Goal: Answer question/provide support

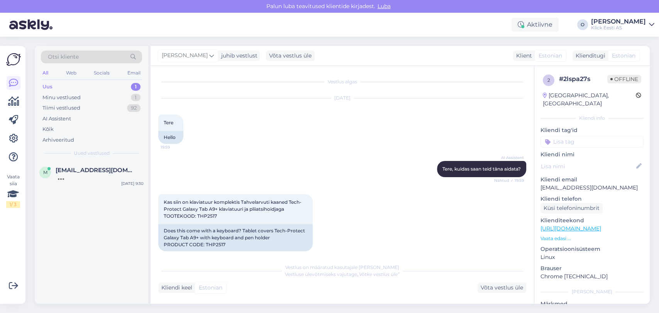
scroll to position [96, 0]
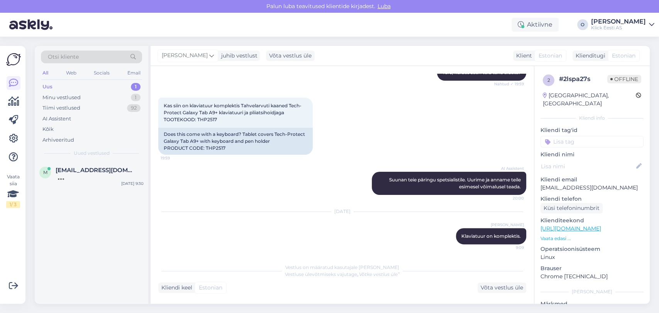
click at [93, 86] on div "Uus 1" at bounding box center [91, 86] width 101 height 11
click at [75, 176] on div "Kui kasutasite ostu ajal kliendikaarti, leiate arve oma konto ostuajaloo alt. K…" at bounding box center [100, 181] width 88 height 14
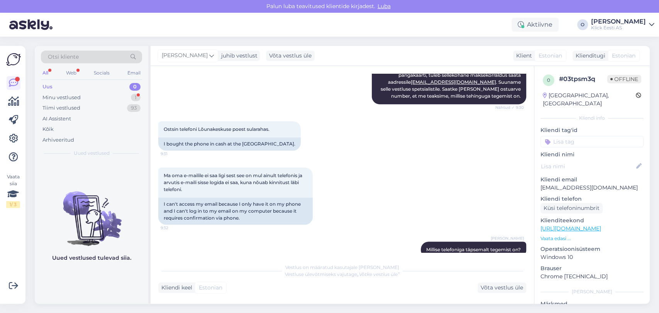
scroll to position [544, 0]
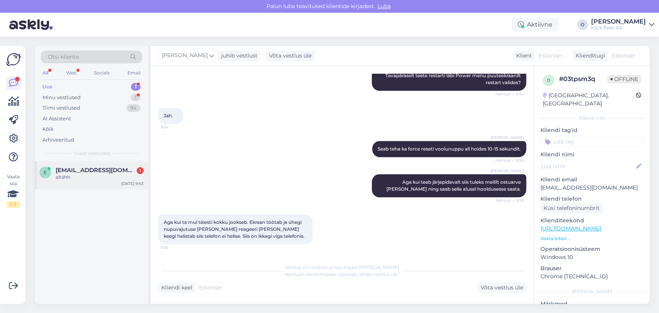
click at [87, 171] on span "[EMAIL_ADDRESS][DOMAIN_NAME]" at bounding box center [96, 170] width 80 height 7
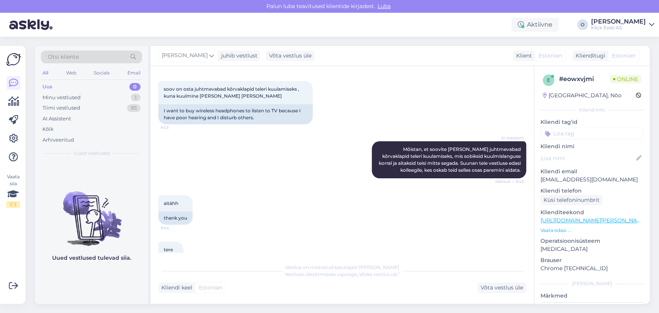
scroll to position [173, 0]
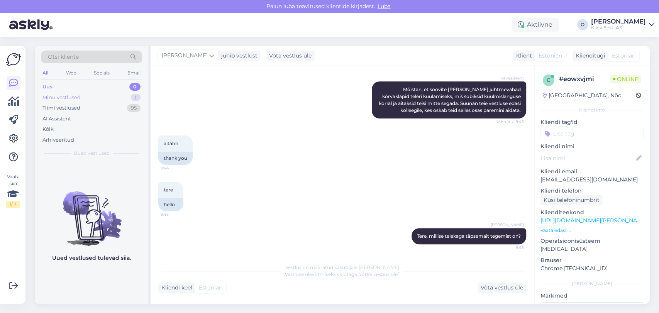
click at [111, 100] on div "Minu vestlused 1" at bounding box center [91, 97] width 101 height 11
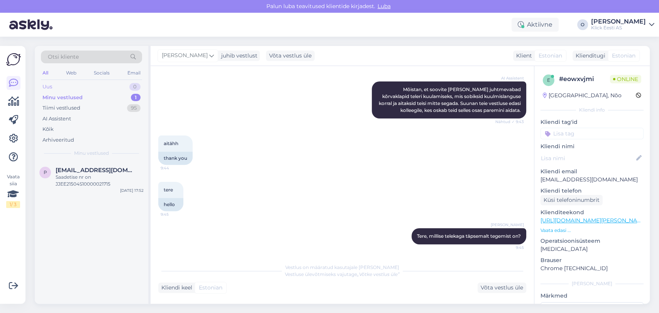
click at [97, 87] on div "Uus 0" at bounding box center [91, 86] width 101 height 11
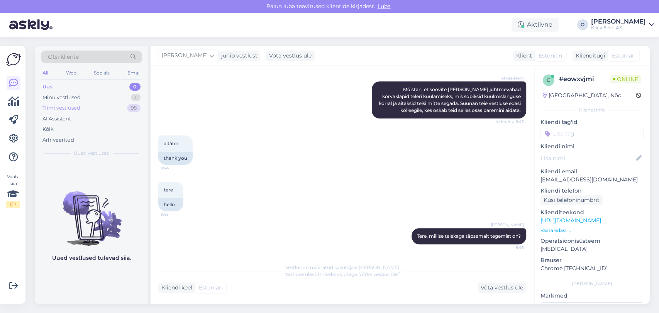
click at [108, 103] on div "Tiimi vestlused 95" at bounding box center [91, 108] width 101 height 11
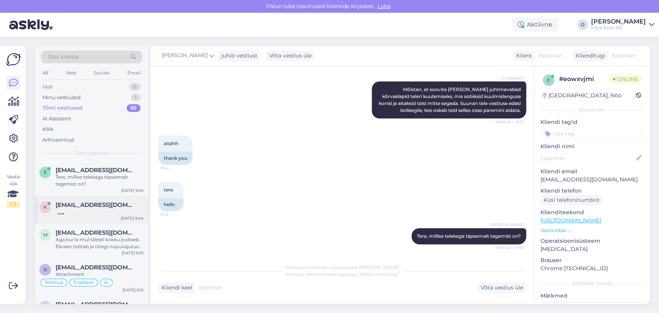
click at [73, 211] on div at bounding box center [100, 211] width 88 height 7
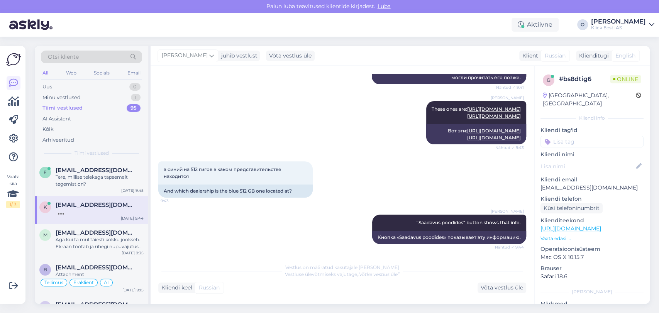
scroll to position [277, 0]
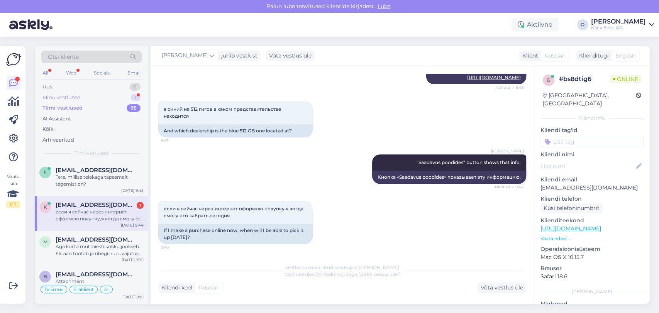
click at [80, 95] on div "Minu vestlused" at bounding box center [61, 98] width 38 height 8
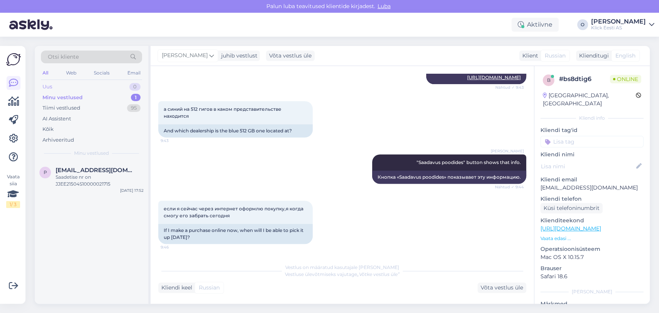
click at [79, 88] on div "Uus 0" at bounding box center [91, 86] width 101 height 11
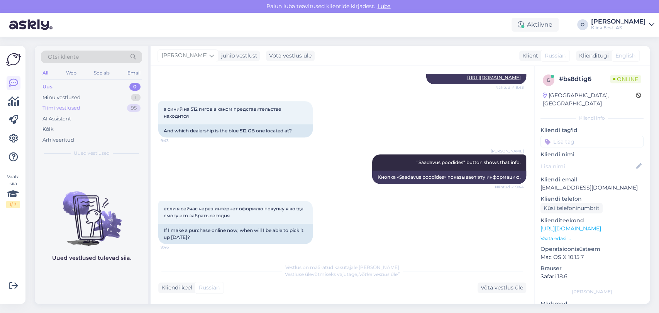
click at [76, 106] on div "Tiimi vestlused" at bounding box center [61, 108] width 38 height 8
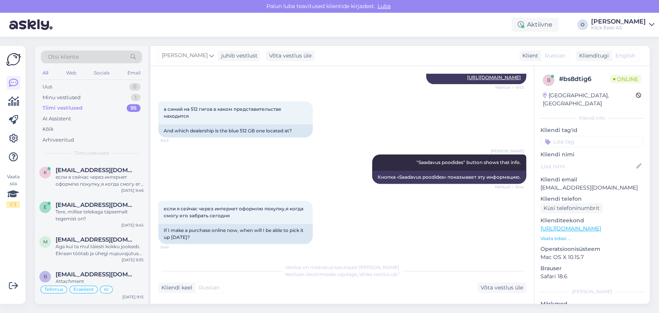
click at [80, 54] on div "Otsi kliente" at bounding box center [91, 57] width 101 height 13
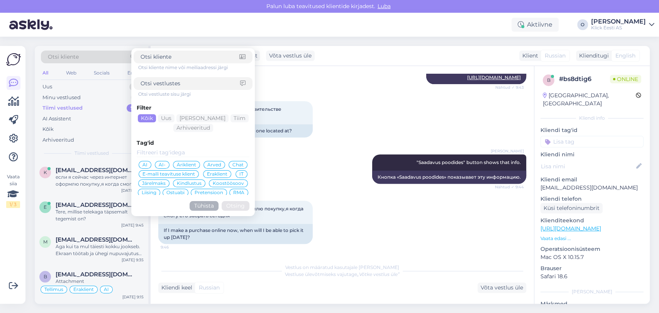
click at [163, 83] on input at bounding box center [190, 83] width 100 height 8
paste input "[EMAIL_ADDRESS][DOMAIN_NAME]"
type input "[EMAIL_ADDRESS][DOMAIN_NAME]"
click at [164, 54] on div at bounding box center [193, 57] width 119 height 13
click at [164, 54] on input at bounding box center [189, 57] width 99 height 8
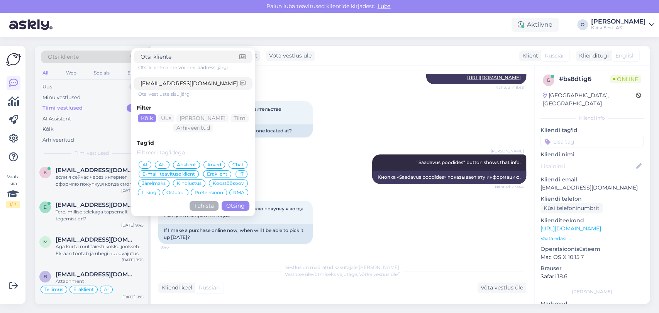
paste input "[EMAIL_ADDRESS][DOMAIN_NAME]"
type input "[EMAIL_ADDRESS][DOMAIN_NAME]"
click button "Otsing" at bounding box center [235, 206] width 28 height 10
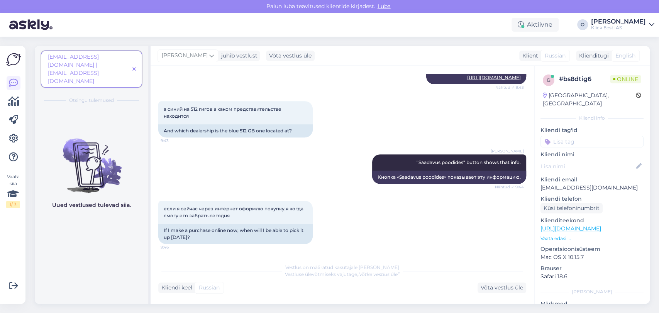
click at [96, 59] on span "[EMAIL_ADDRESS][DOMAIN_NAME] | [EMAIL_ADDRESS][DOMAIN_NAME]" at bounding box center [73, 68] width 51 height 31
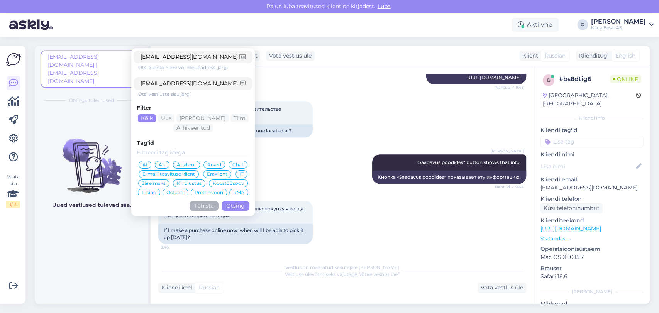
click at [174, 87] on input "[EMAIL_ADDRESS][DOMAIN_NAME]" at bounding box center [190, 83] width 100 height 8
click button "Otsing" at bounding box center [235, 206] width 28 height 10
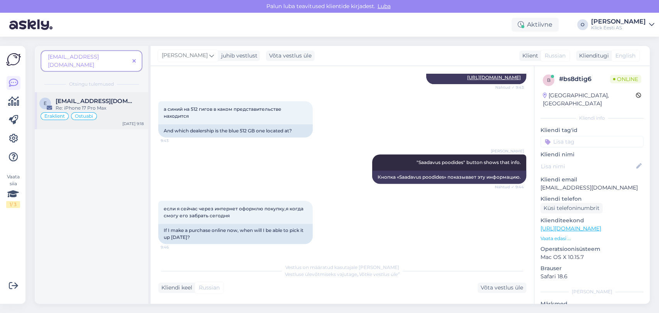
click at [93, 92] on div "e [EMAIL_ADDRESS][DOMAIN_NAME] Re: iPhone 17 Pro Max Eraklient Ostuabi [DATE] 9…" at bounding box center [91, 110] width 113 height 37
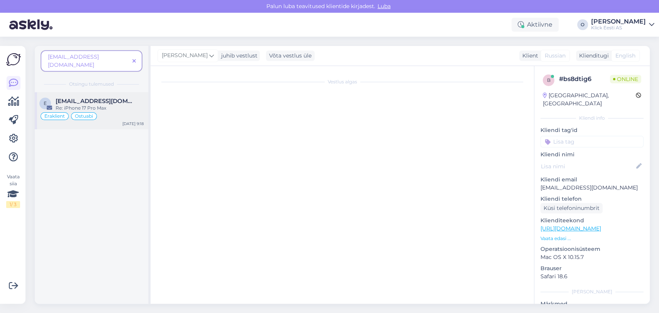
scroll to position [0, 0]
